Goal: Information Seeking & Learning: Learn about a topic

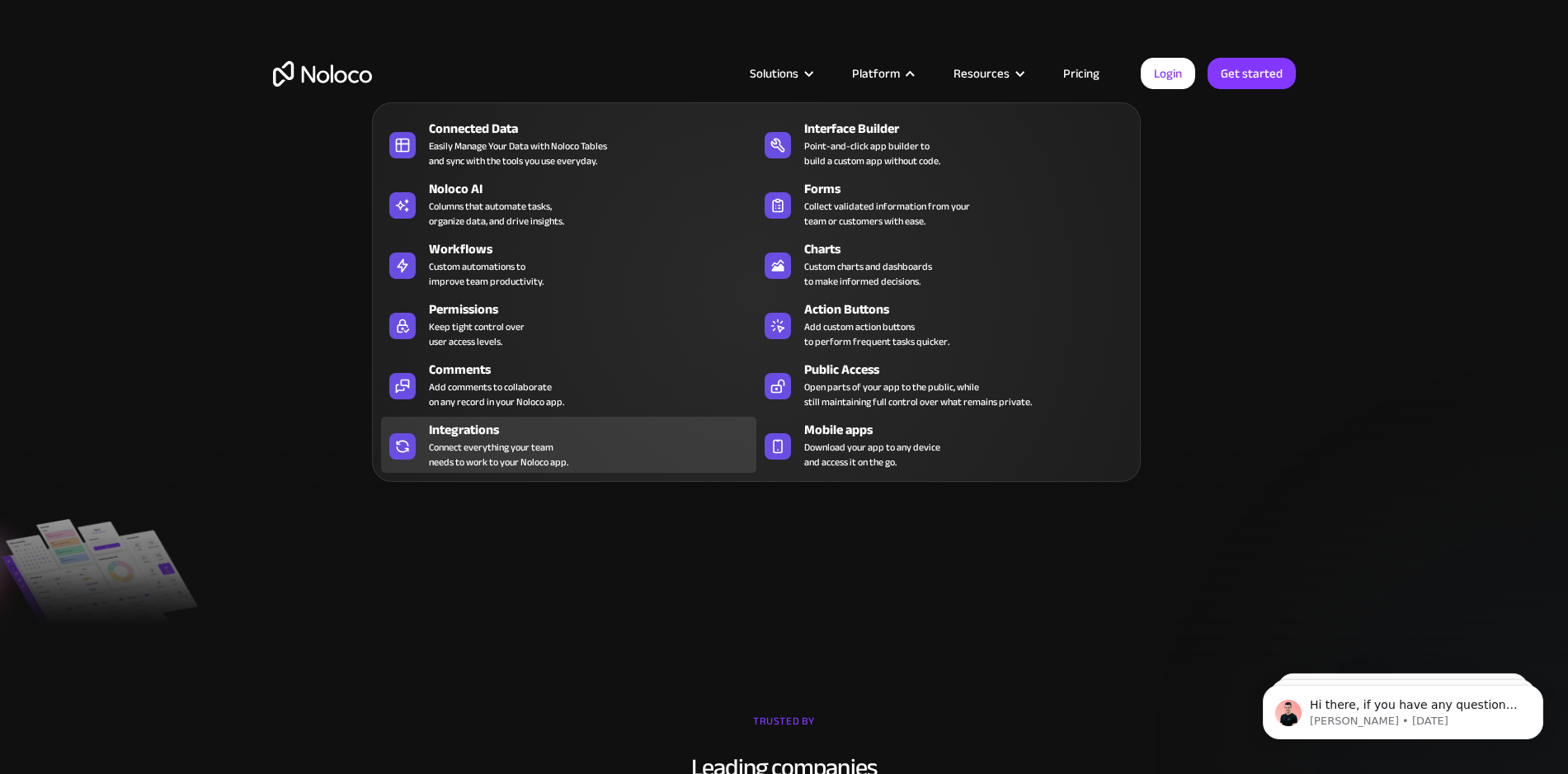
click at [451, 443] on div "Connect everything your team needs to work to your Noloco app." at bounding box center [499, 455] width 139 height 30
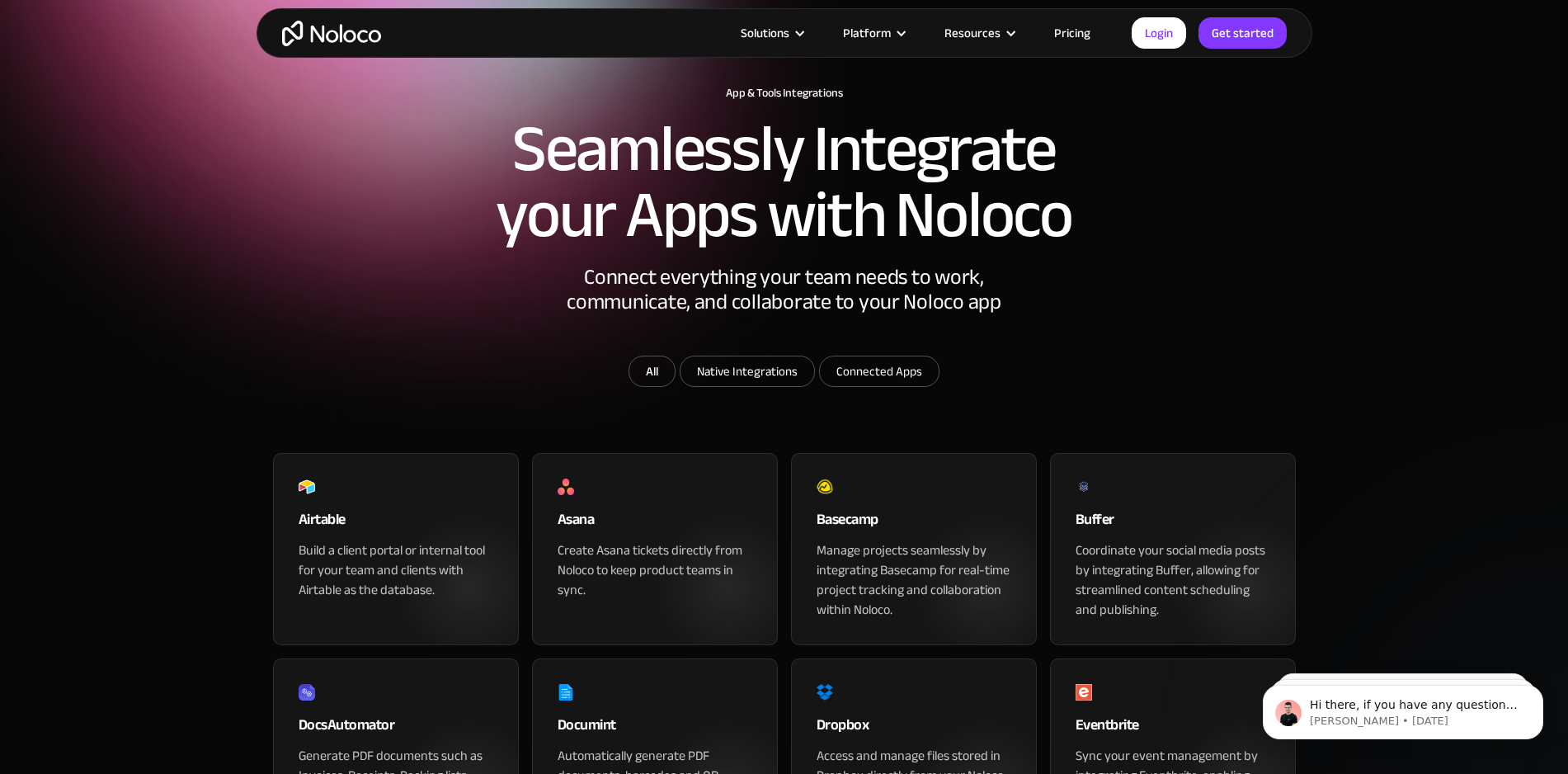
scroll to position [80, 0]
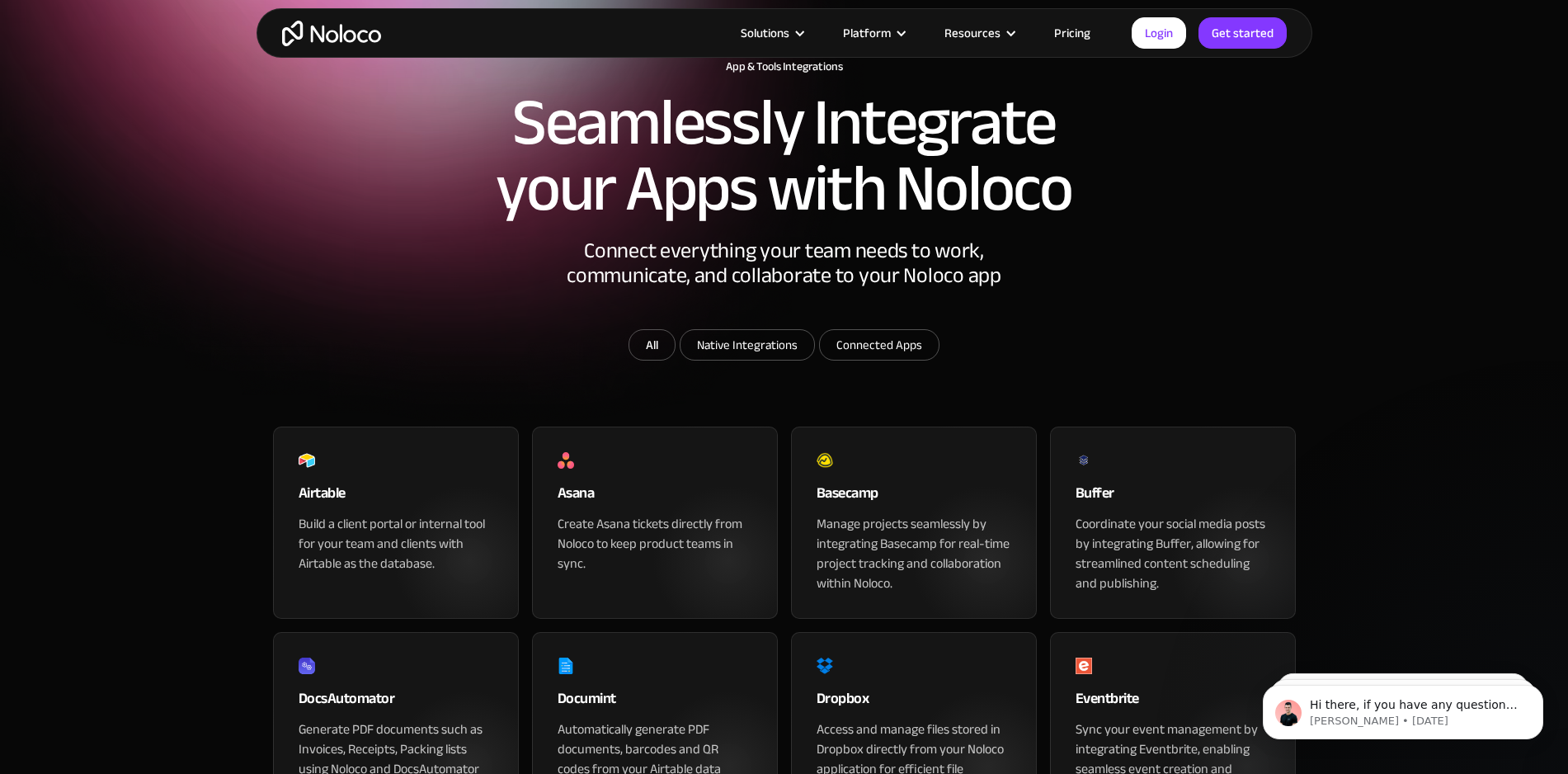
click at [381, 573] on div "Build a client portal or internal tool for your team and clients with Airtable …" at bounding box center [395, 543] width 195 height 59
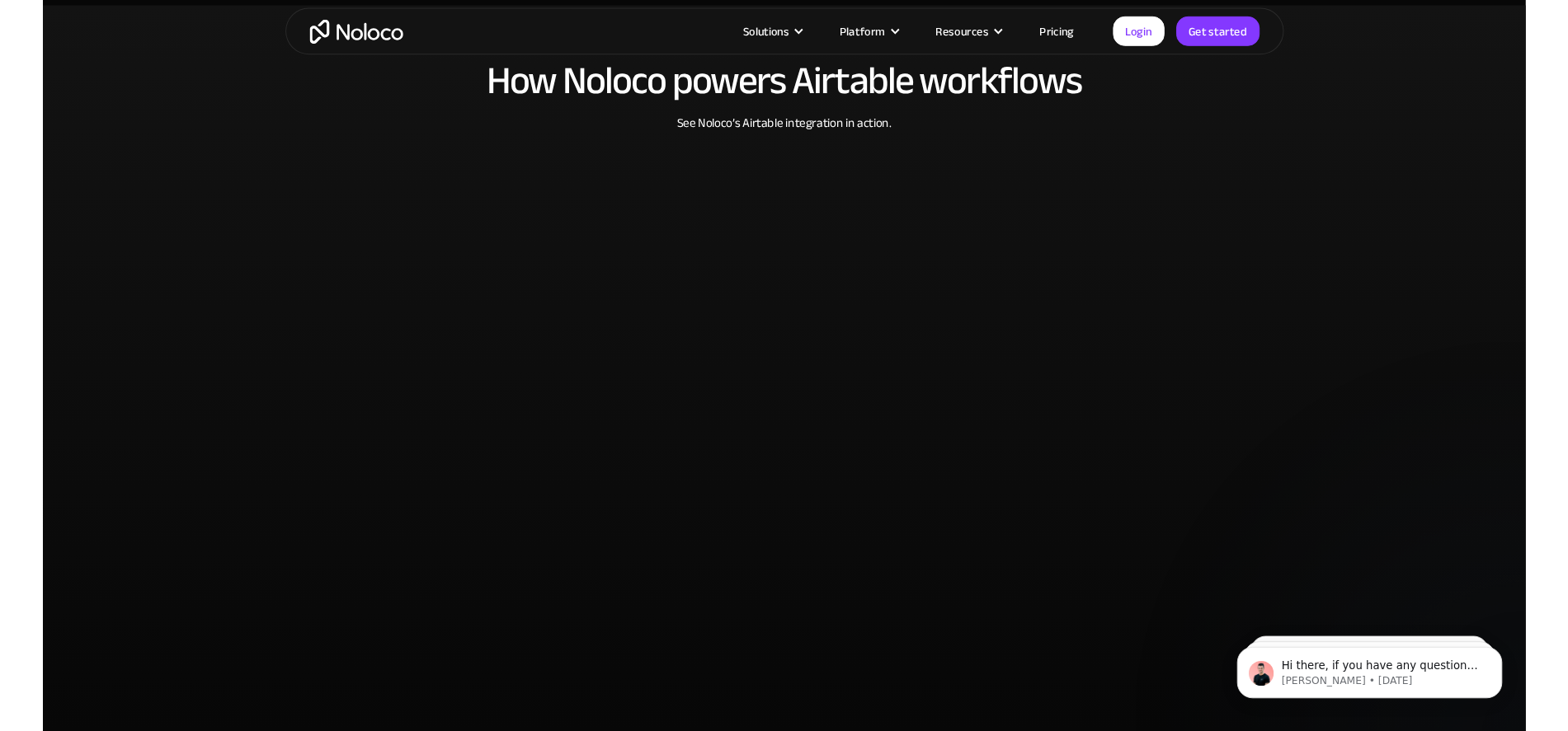
scroll to position [3202, 0]
